Goal: Transaction & Acquisition: Purchase product/service

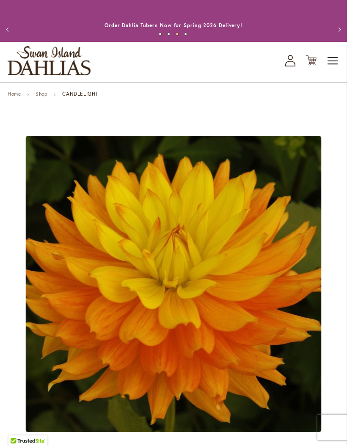
click at [338, 68] on span "Toggle Nav" at bounding box center [333, 60] width 13 height 17
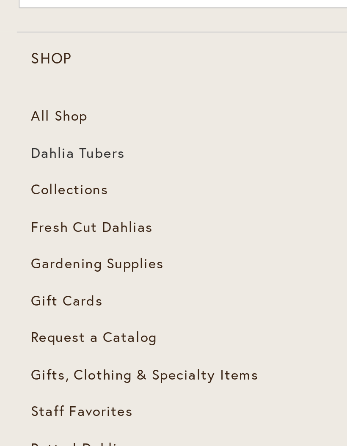
click at [43, 98] on link "Dahlia Tubers" at bounding box center [162, 106] width 309 height 17
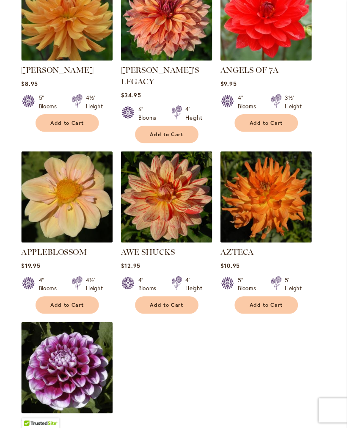
scroll to position [930, 0]
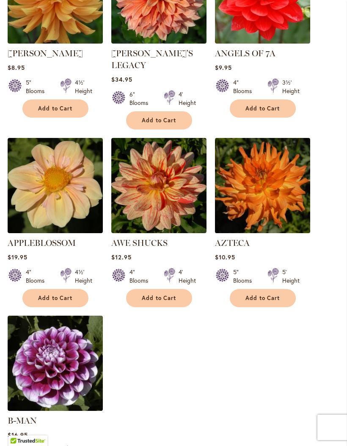
click at [270, 182] on img at bounding box center [262, 185] width 100 height 100
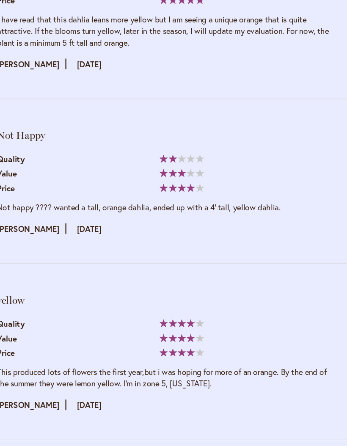
scroll to position [1288, 0]
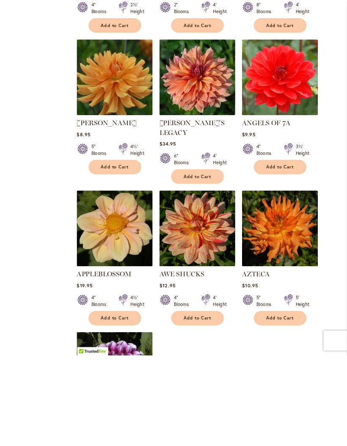
scroll to position [929, 0]
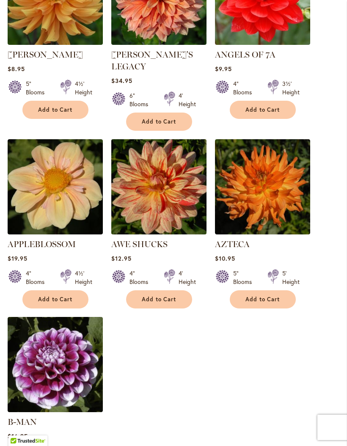
click at [175, 173] on img at bounding box center [159, 187] width 100 height 100
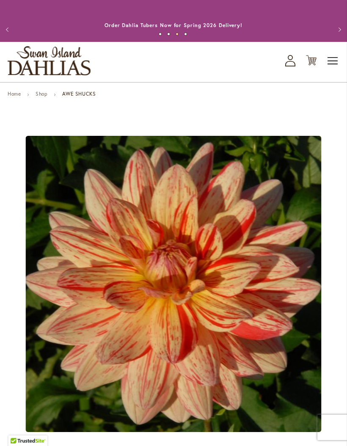
click at [330, 65] on span "Toggle Nav" at bounding box center [333, 60] width 13 height 17
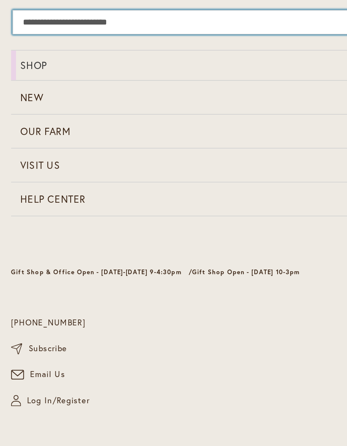
click at [90, 24] on input "Search" at bounding box center [161, 32] width 307 height 17
type input "***"
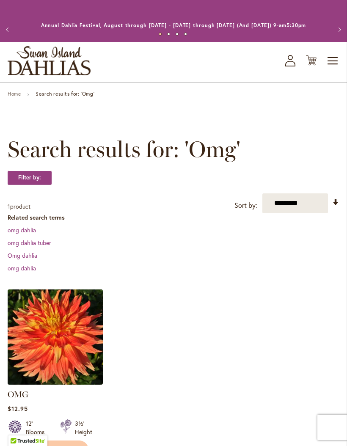
click at [62, 351] on img at bounding box center [55, 337] width 100 height 100
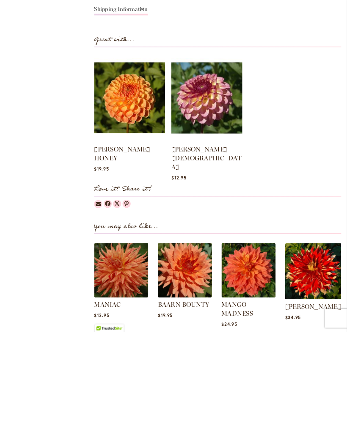
scroll to position [859, 0]
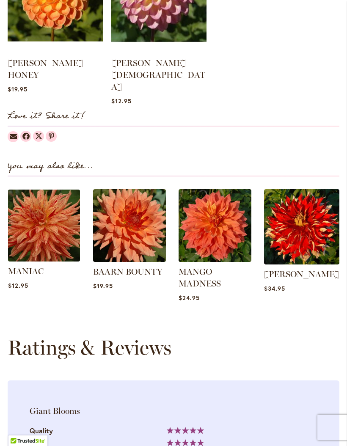
click at [49, 210] on img at bounding box center [44, 226] width 76 height 76
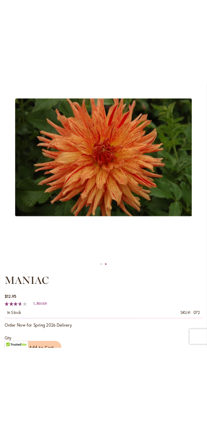
scroll to position [65, 0]
